Goal: Transaction & Acquisition: Purchase product/service

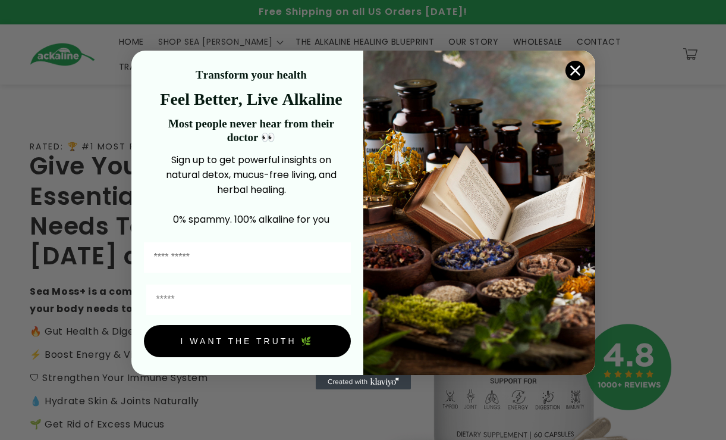
click at [574, 75] on circle "Close dialog" at bounding box center [575, 71] width 20 height 20
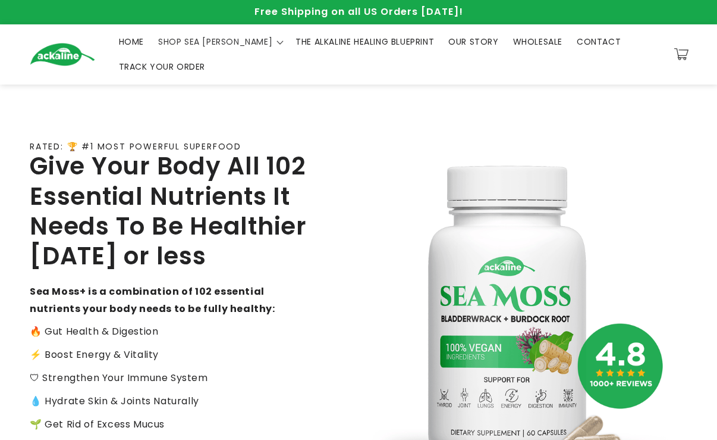
click at [349, 39] on span "THE ALKALINE HEALING BLUEPRINT" at bounding box center [365, 41] width 139 height 11
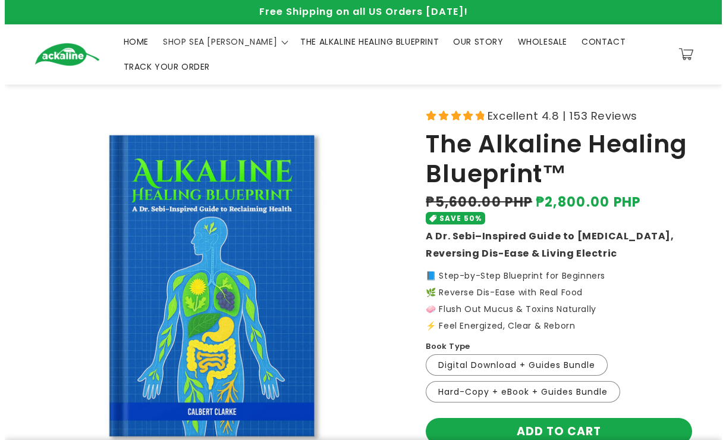
scroll to position [119, 0]
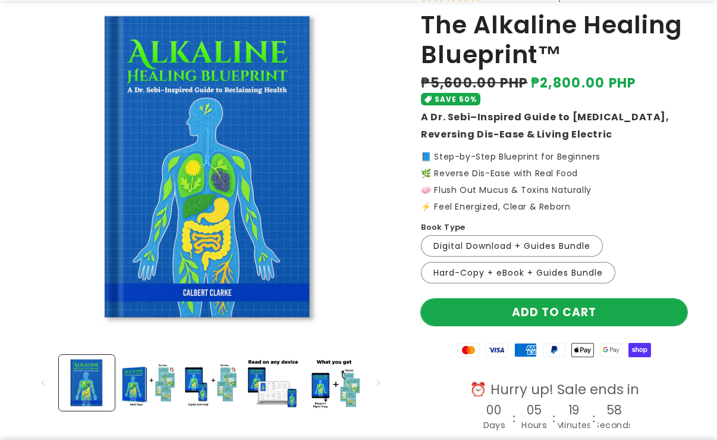
click at [535, 312] on button "Add to cart" at bounding box center [554, 312] width 266 height 27
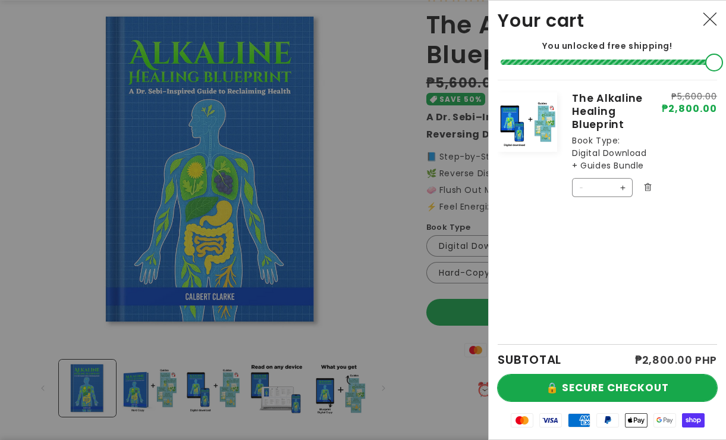
click at [601, 381] on button "🔒 SECURE CHECKOUT" at bounding box center [607, 387] width 219 height 27
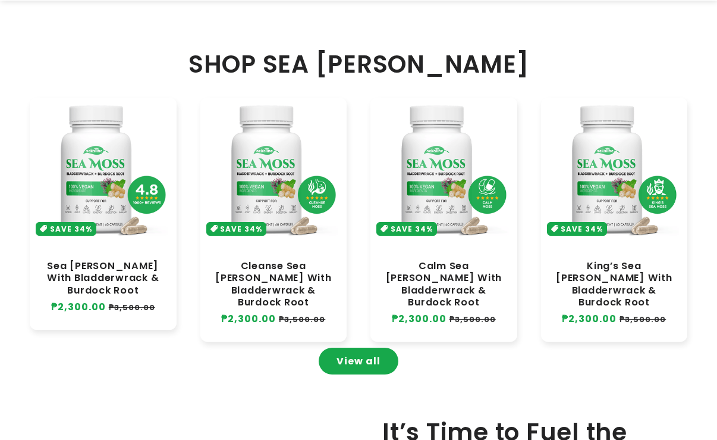
scroll to position [2394, 0]
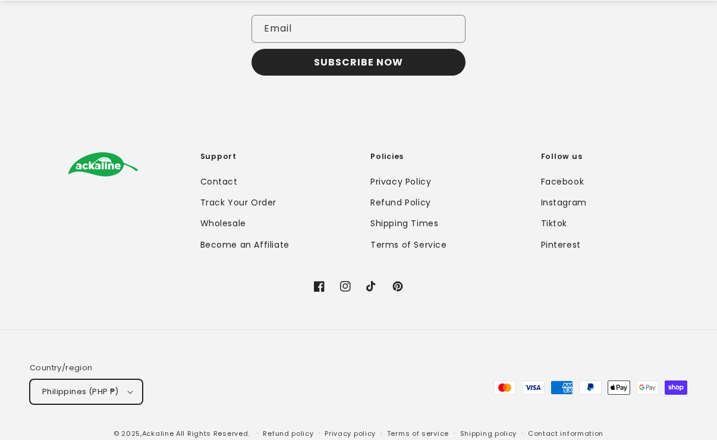
click at [119, 385] on button "Philippines (PHP ₱)" at bounding box center [86, 391] width 113 height 25
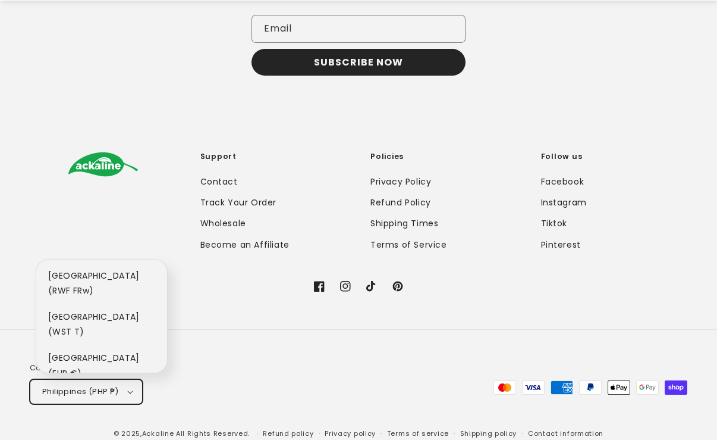
scroll to position [6828, 0]
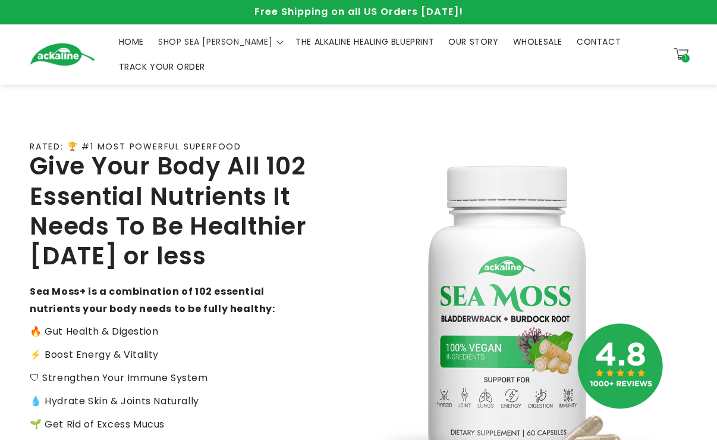
click at [680, 57] on icon at bounding box center [681, 54] width 14 height 14
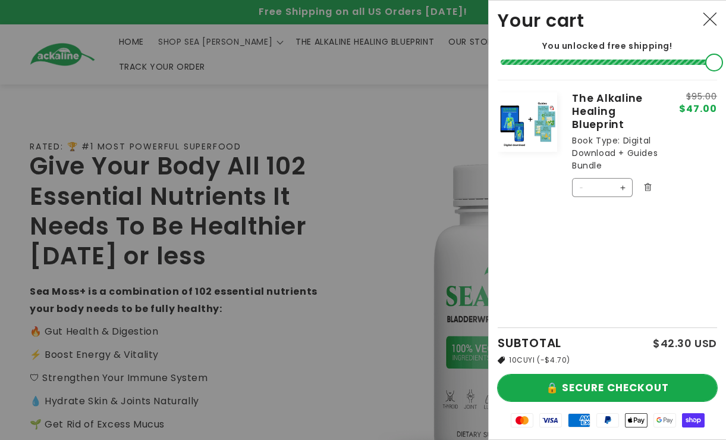
click at [597, 395] on button "🔒 SECURE CHECKOUT" at bounding box center [607, 387] width 219 height 27
